Goal: Task Accomplishment & Management: Manage account settings

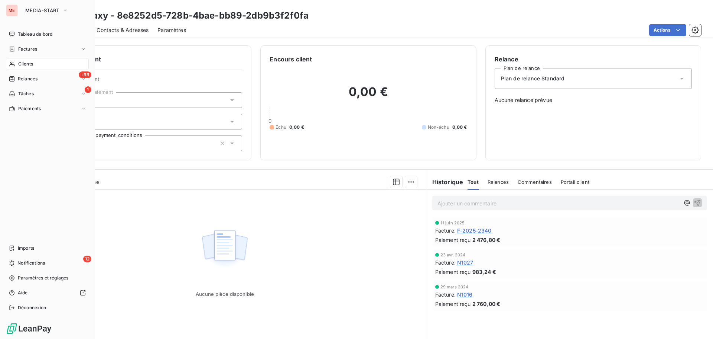
click at [14, 62] on icon at bounding box center [12, 64] width 6 height 6
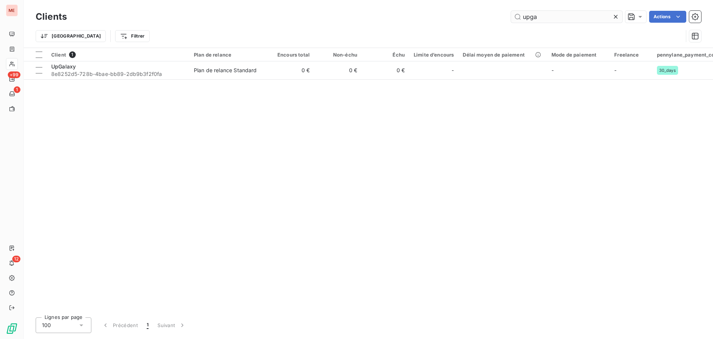
click at [534, 11] on input "upga" at bounding box center [566, 17] width 111 height 12
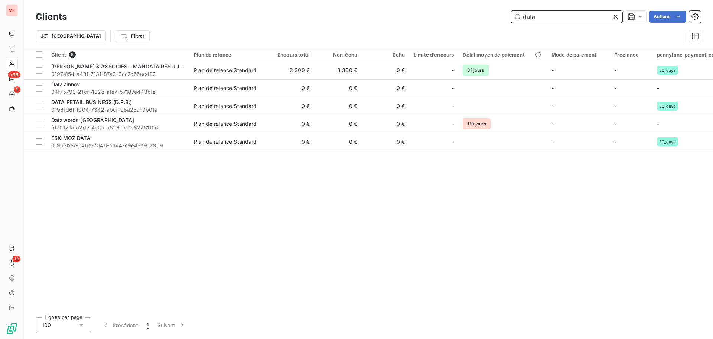
click at [532, 13] on input "data" at bounding box center [566, 17] width 111 height 12
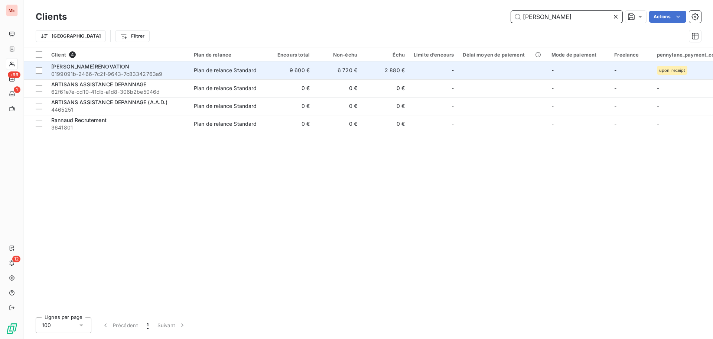
type input "[PERSON_NAME]"
click at [116, 66] on div "[PERSON_NAME]RENOVATION" at bounding box center [118, 66] width 134 height 7
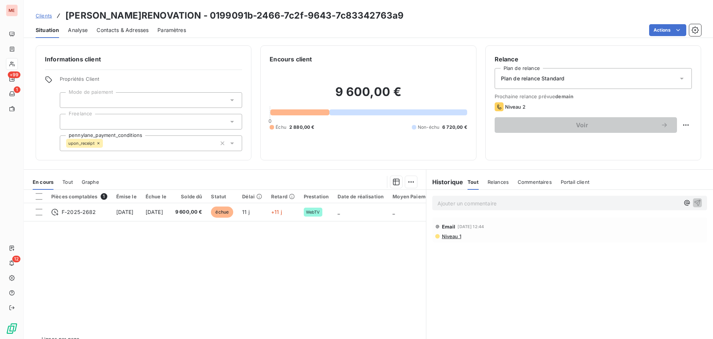
click at [460, 203] on p "Ajouter un commentaire ﻿" at bounding box center [559, 202] width 242 height 9
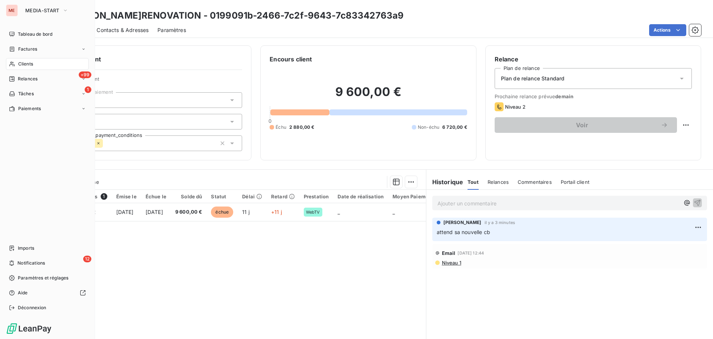
click at [19, 63] on span "Clients" at bounding box center [25, 64] width 15 height 7
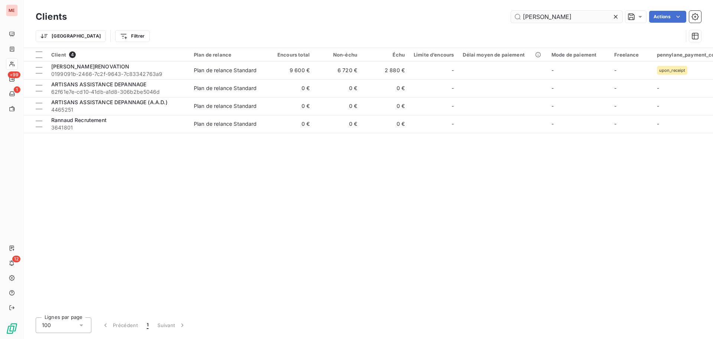
click at [543, 22] on input "[PERSON_NAME]" at bounding box center [566, 17] width 111 height 12
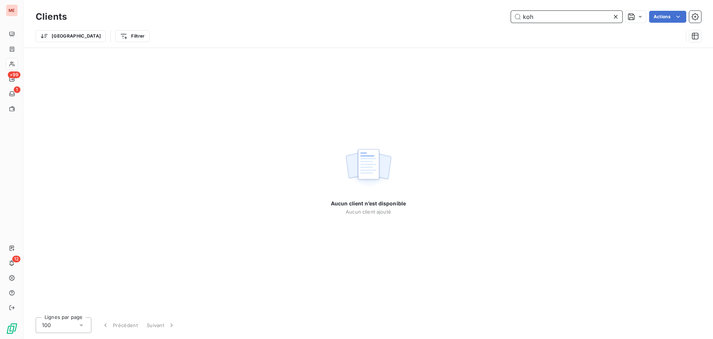
click at [545, 15] on input "koh" at bounding box center [566, 17] width 111 height 12
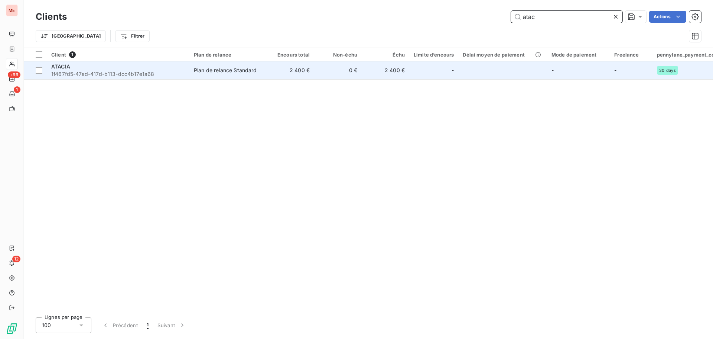
type input "atac"
click at [162, 68] on div "ATACIA" at bounding box center [118, 66] width 134 height 7
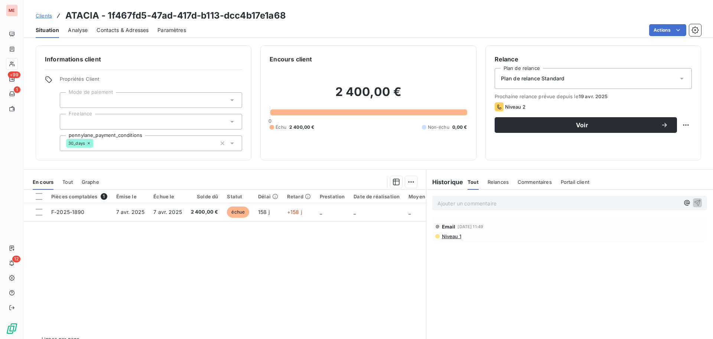
click at [110, 30] on span "Contacts & Adresses" at bounding box center [123, 29] width 52 height 7
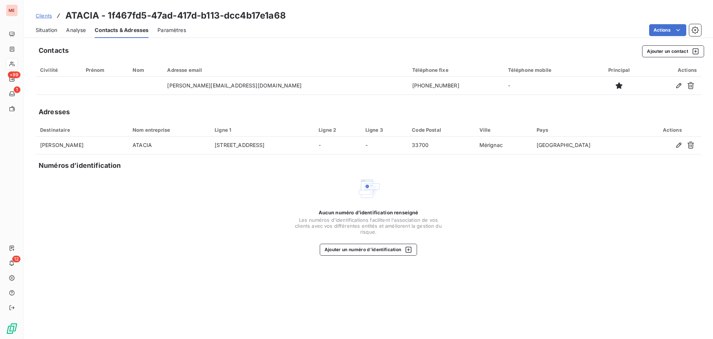
click at [54, 30] on span "Situation" at bounding box center [47, 29] width 22 height 7
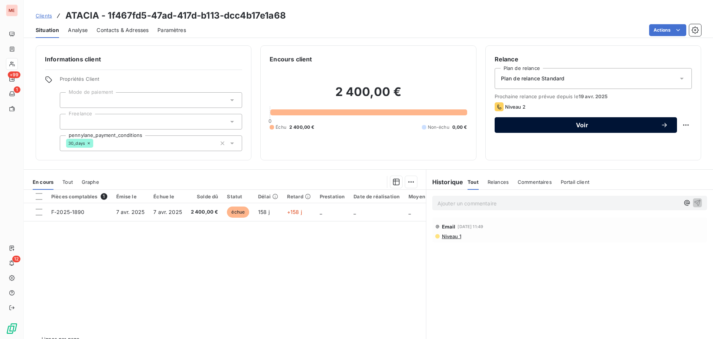
click at [612, 121] on div "Voir" at bounding box center [586, 124] width 165 height 7
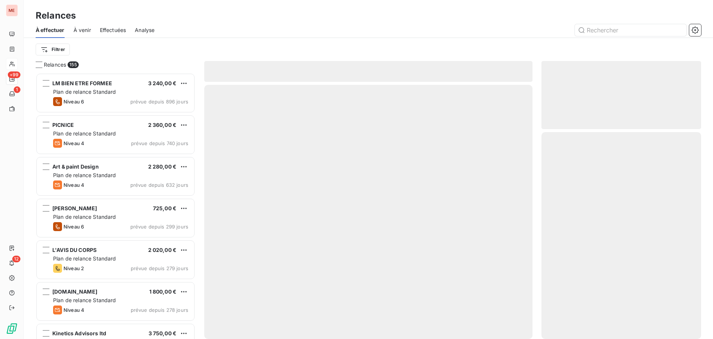
scroll to position [260, 154]
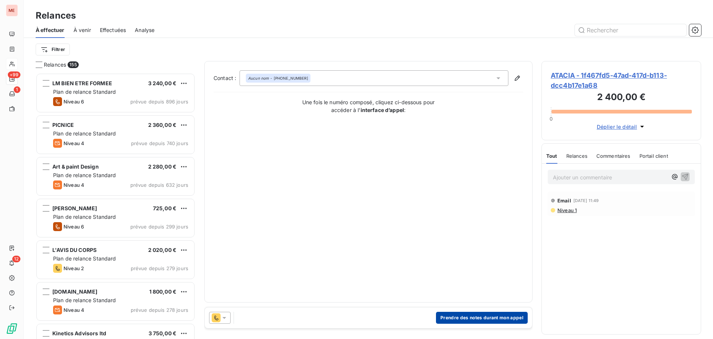
click at [498, 318] on button "Prendre des notes durant mon appel" at bounding box center [482, 317] width 92 height 12
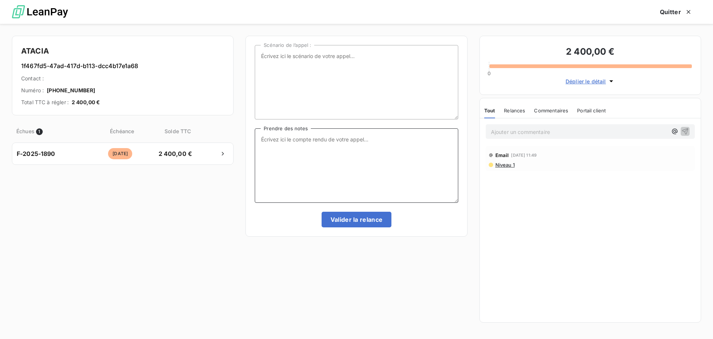
click at [362, 165] on textarea "Prendre des notes" at bounding box center [356, 165] width 203 height 74
type textarea "Kantin l'a eu, il a renvoyé le RIB"
click at [346, 213] on button "Valider la relance" at bounding box center [357, 219] width 70 height 16
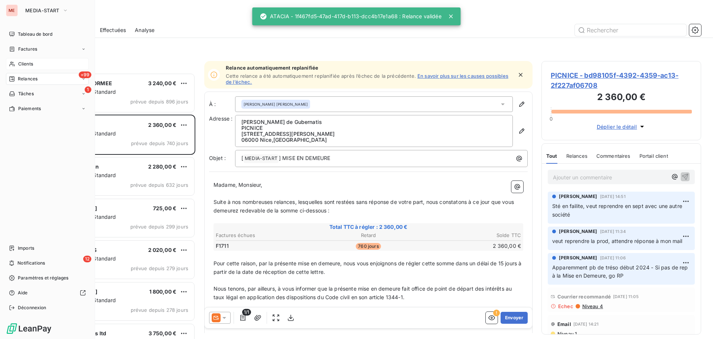
click at [19, 64] on span "Clients" at bounding box center [25, 64] width 15 height 7
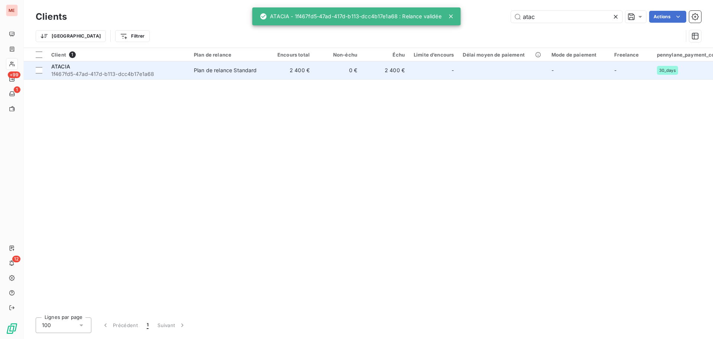
click at [165, 74] on span "1f467fd5-47ad-417d-b113-dcc4b17e1a68" at bounding box center [118, 73] width 134 height 7
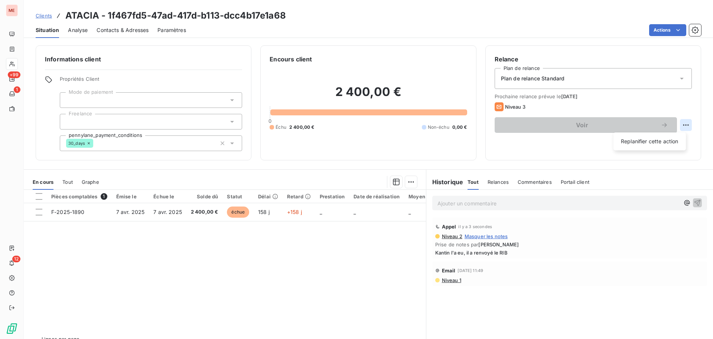
click at [682, 123] on html "ME +99 1 12 Clients ATACIA - 1f467fd5-47ad-417d-b113-dcc4b17e1a68 Situation Ana…" at bounding box center [356, 169] width 713 height 339
drag, startPoint x: 659, startPoint y: 139, endPoint x: 654, endPoint y: 138, distance: 4.5
click at [654, 138] on div "Replanifier cette action" at bounding box center [650, 141] width 67 height 12
select select "8"
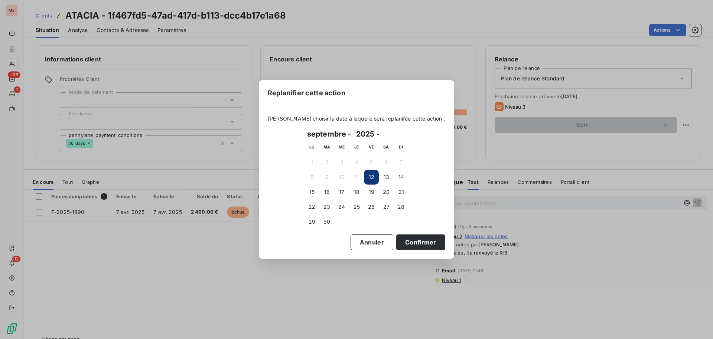
click at [654, 138] on div "Replanifier cette action [PERSON_NAME] choisir la date à laquelle sera replanif…" at bounding box center [356, 169] width 713 height 339
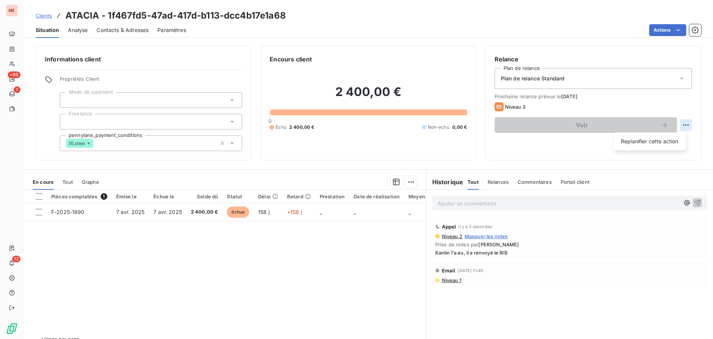
click at [682, 126] on html "ME +99 1 12 Clients ATACIA - 1f467fd5-47ad-417d-b113-dcc4b17e1a68 Situation Ana…" at bounding box center [356, 169] width 713 height 339
click at [634, 146] on div "Replanifier cette action" at bounding box center [650, 141] width 67 height 12
select select "8"
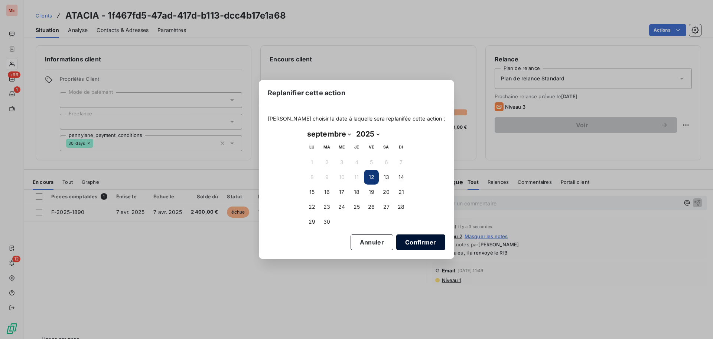
click at [402, 248] on button "Confirmer" at bounding box center [420, 242] width 49 height 16
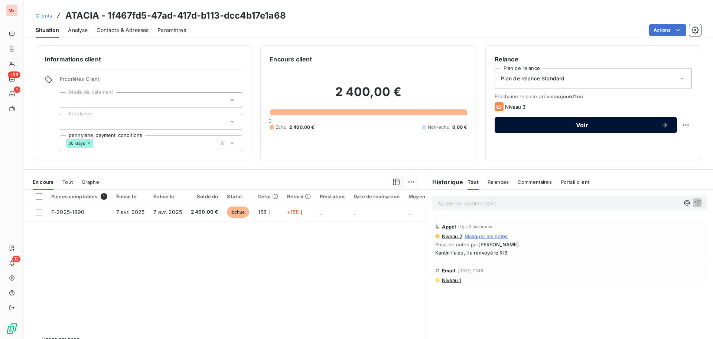
click at [553, 130] on button "Voir" at bounding box center [586, 125] width 182 height 16
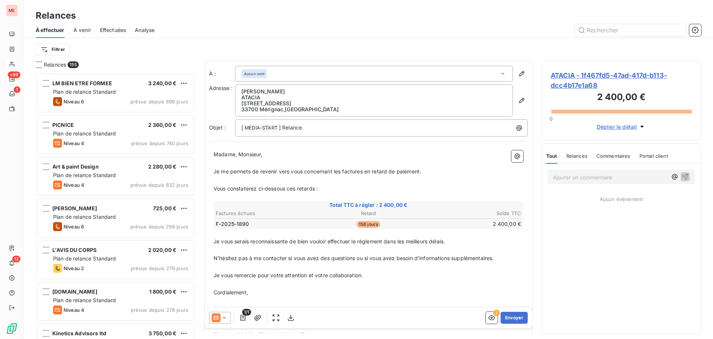
scroll to position [260, 154]
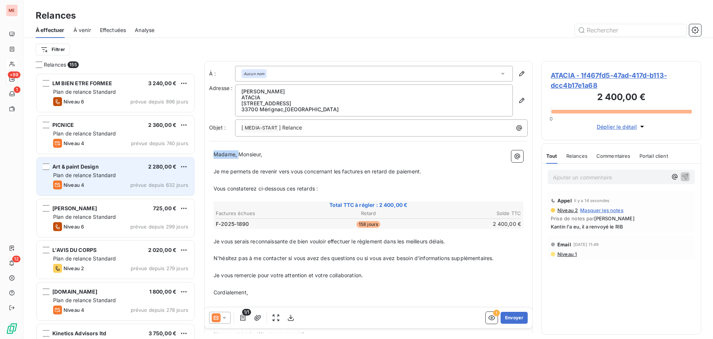
drag, startPoint x: 239, startPoint y: 152, endPoint x: 186, endPoint y: 157, distance: 52.7
click at [186, 157] on div "Relances 155 LM BIEN ETRE FORMEE 3 240,00 € Plan de relance Standard Niveau 6 p…" at bounding box center [369, 200] width 690 height 278
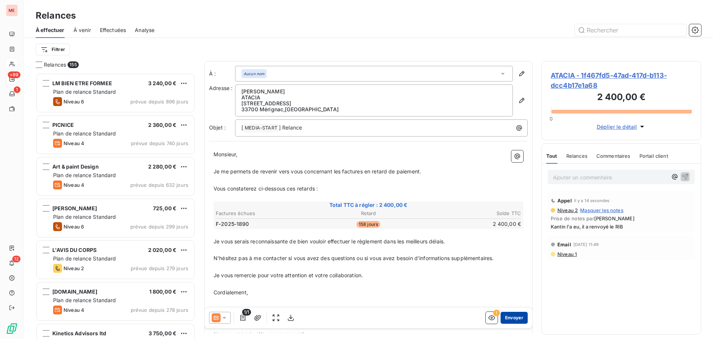
click at [512, 317] on button "Envoyer" at bounding box center [514, 317] width 27 height 12
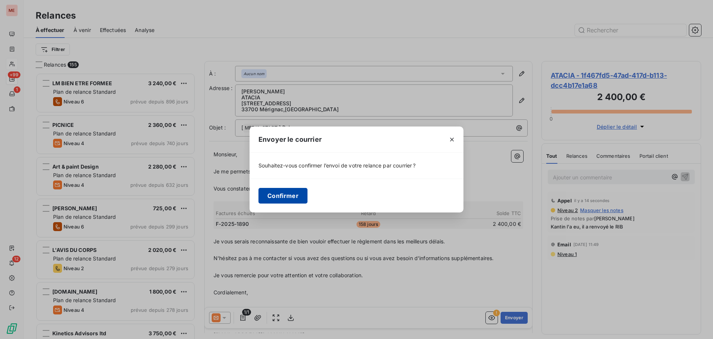
click at [280, 195] on button "Confirmer" at bounding box center [283, 196] width 49 height 16
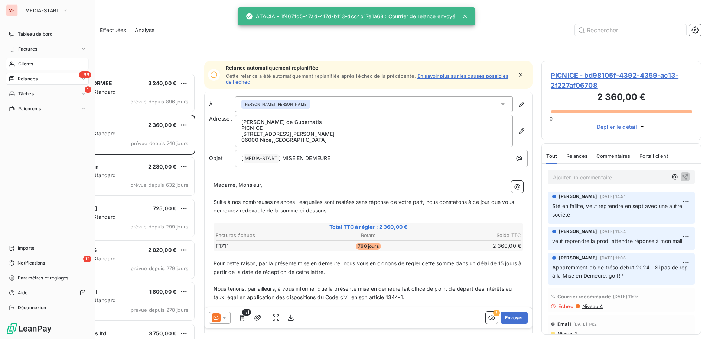
click at [17, 61] on div "Clients" at bounding box center [47, 64] width 83 height 12
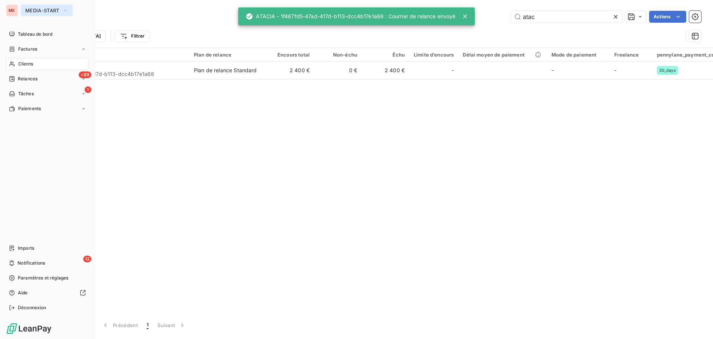
click at [47, 13] on span "MEDIA-START" at bounding box center [42, 10] width 34 height 6
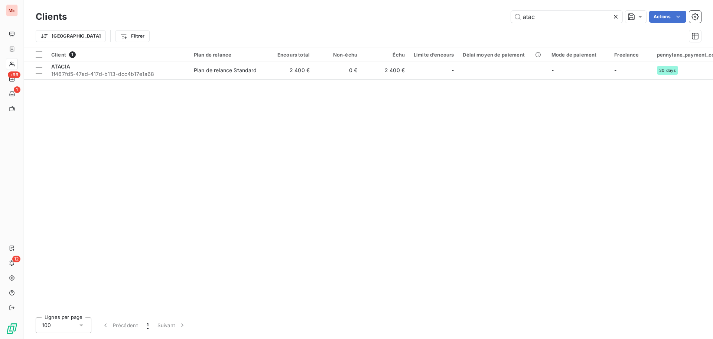
click at [217, 146] on div "Client 1 Plan de relance Encours total Non-échu Échu Limite d’encours Délai moy…" at bounding box center [369, 179] width 690 height 263
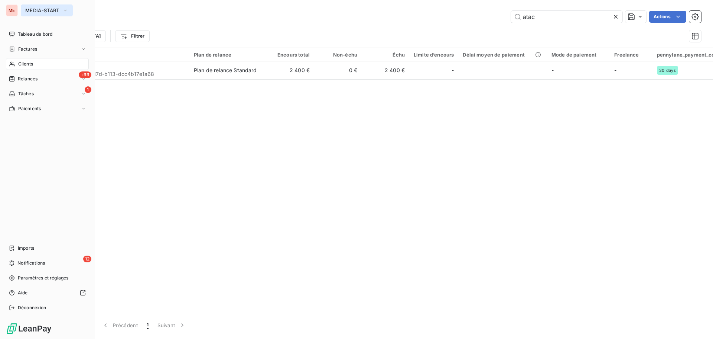
click at [37, 11] on span "MEDIA-START" at bounding box center [42, 10] width 34 height 6
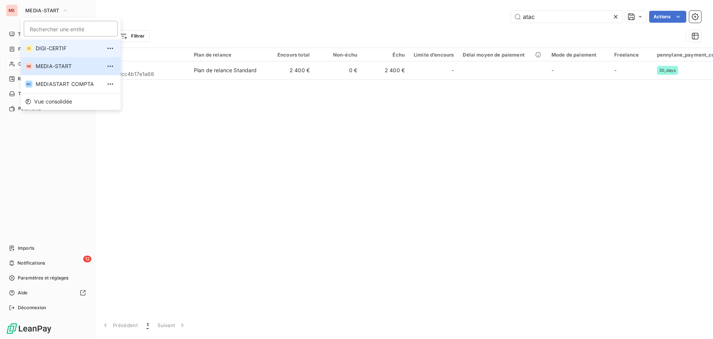
click at [51, 51] on span "DIGI-CERTIF" at bounding box center [69, 48] width 66 height 7
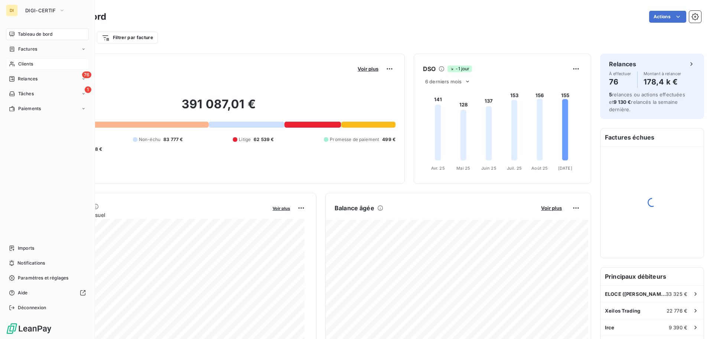
click at [28, 64] on span "Clients" at bounding box center [25, 64] width 15 height 7
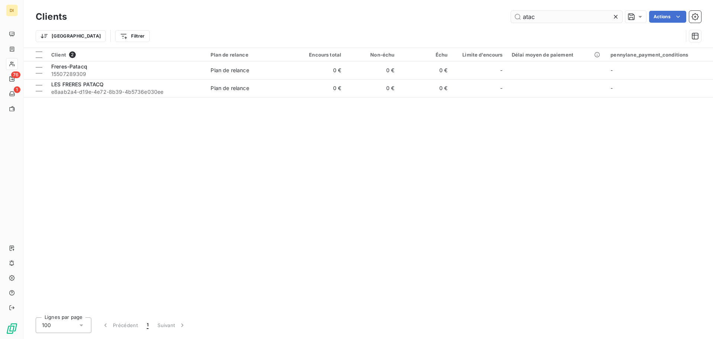
click at [555, 20] on input "atac" at bounding box center [566, 17] width 111 height 12
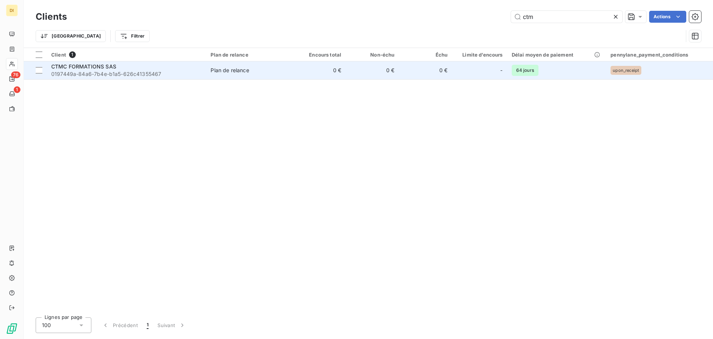
type input "ctm"
click at [206, 71] on td "CTMC FORMATIONS SAS 0197449a-84a6-7b4e-b1a5-626c41355467" at bounding box center [126, 70] width 159 height 18
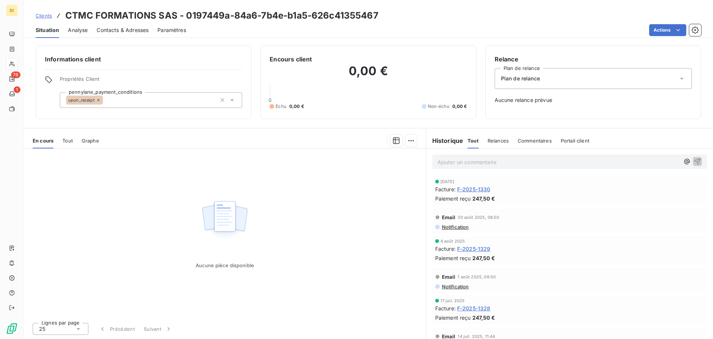
scroll to position [101, 0]
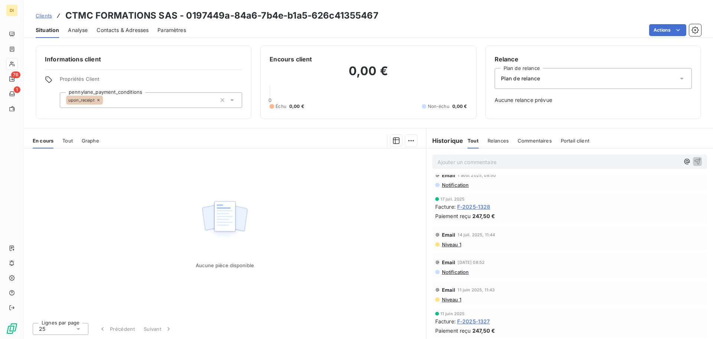
click at [467, 205] on span "F-2025-1328" at bounding box center [473, 207] width 33 height 8
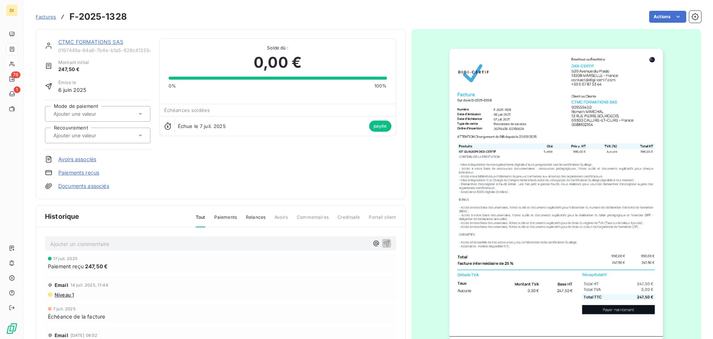
click at [111, 43] on link "CTMC FORMATIONS SAS" at bounding box center [90, 42] width 65 height 6
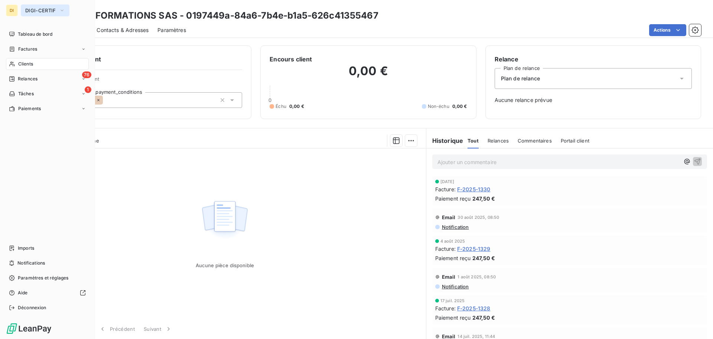
click at [33, 11] on span "DIGI-CERTIF" at bounding box center [40, 10] width 31 height 6
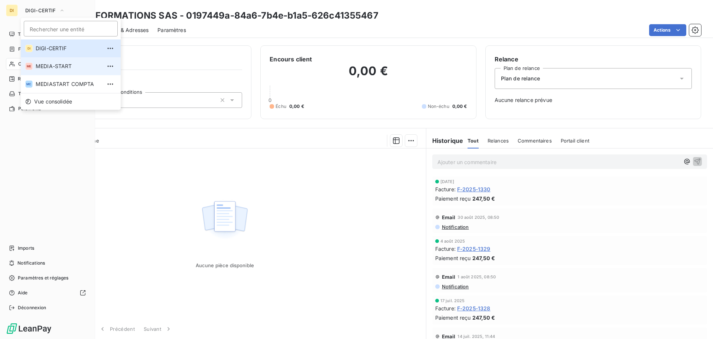
click at [56, 68] on span "MEDIA-START" at bounding box center [69, 65] width 66 height 7
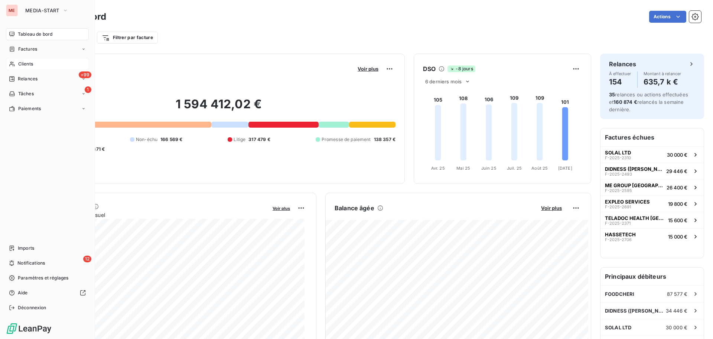
click at [22, 67] on span "Clients" at bounding box center [25, 64] width 15 height 7
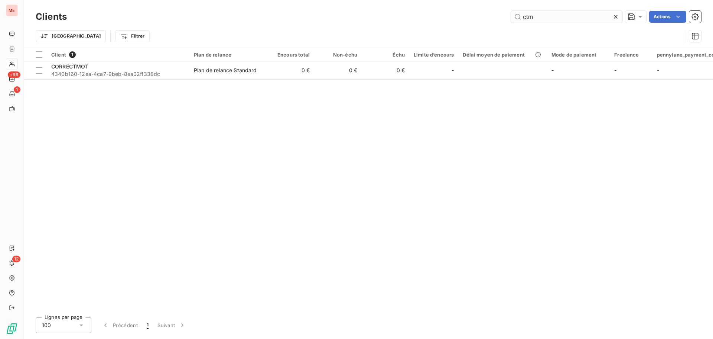
click at [532, 12] on input "ctm" at bounding box center [566, 17] width 111 height 12
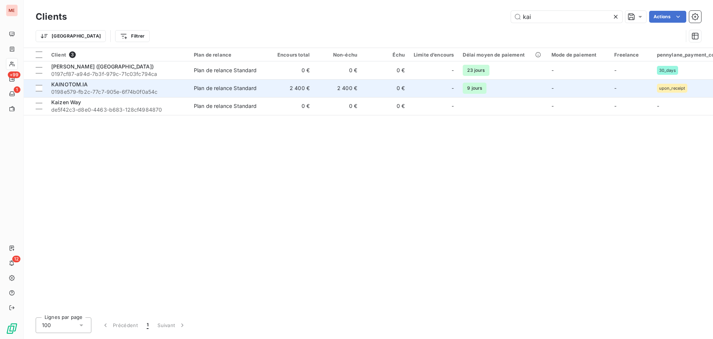
type input "kai"
click at [118, 90] on span "0198e579-fb2c-77c7-905e-6f74b0f0a54c" at bounding box center [118, 91] width 134 height 7
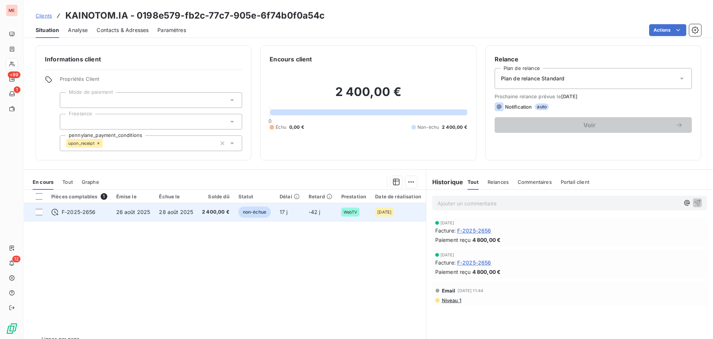
click at [198, 212] on td "2 400,00 €" at bounding box center [216, 212] width 36 height 18
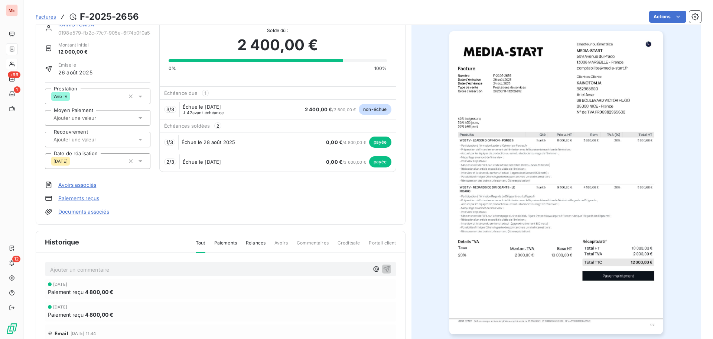
scroll to position [18, 0]
